Goal: Ask a question

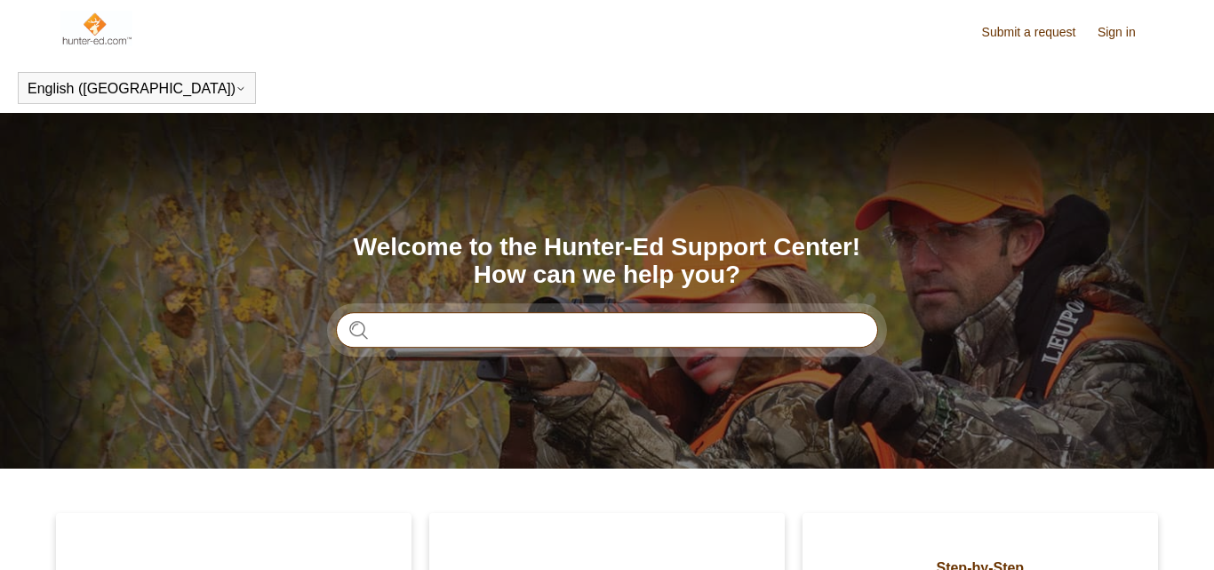
click at [605, 340] on input "Search" at bounding box center [607, 330] width 542 height 36
type input "**********"
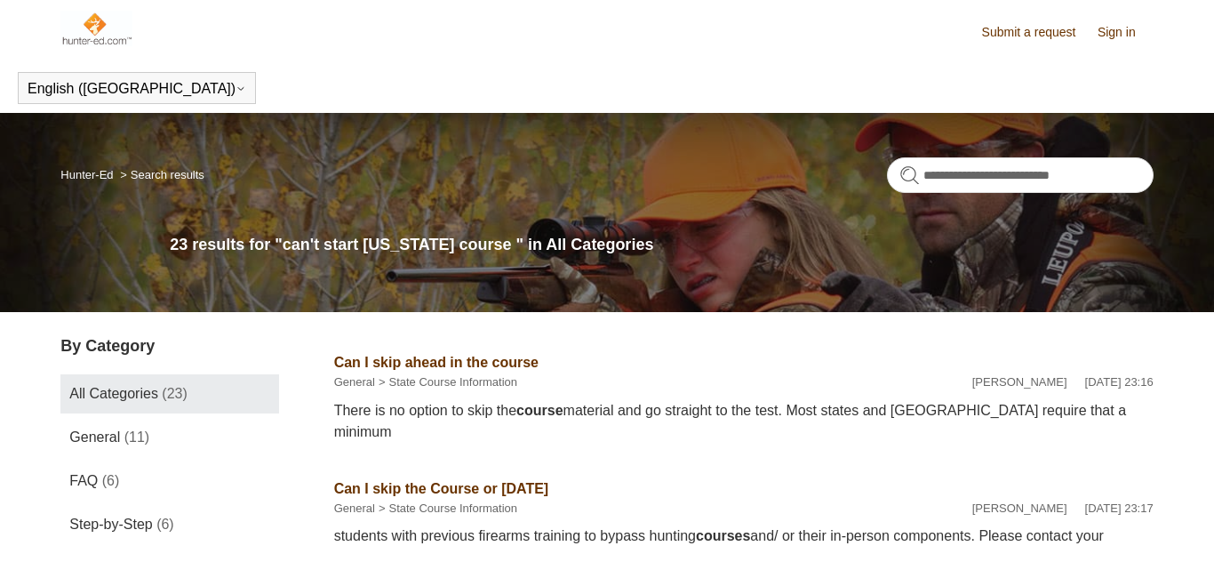
click at [1113, 340] on li "Can I skip ahead in the course General State Course Information [PERSON_NAME] […" at bounding box center [744, 397] width 820 height 126
click at [1119, 48] on header "Submit a request Sign in" at bounding box center [606, 31] width 1093 height 63
click at [1120, 37] on link "Sign in" at bounding box center [1126, 32] width 56 height 19
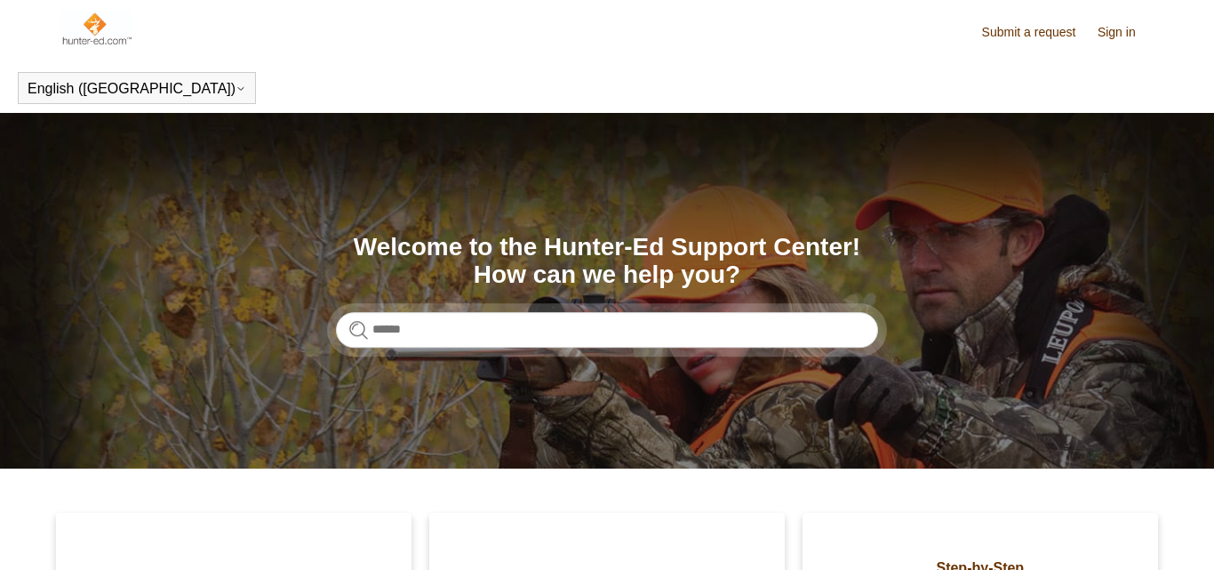
click at [1113, 40] on link "Sign in" at bounding box center [1126, 32] width 56 height 19
